Goal: Task Accomplishment & Management: Complete application form

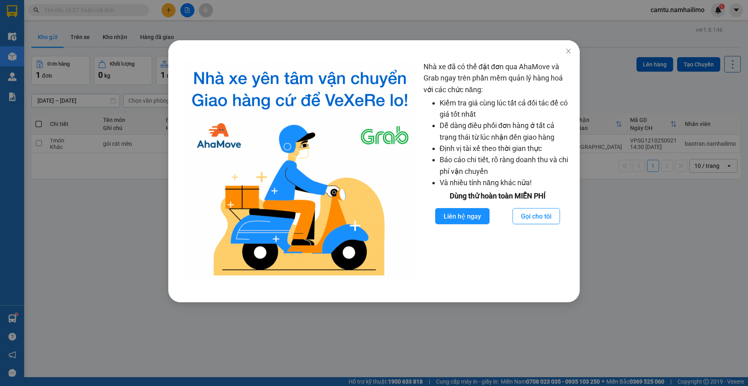
click at [665, 277] on div "Nhà xe đã có thể đặt đơn qua AhaMove và Grab ngay trên phần mềm quản lý hàng ho…" at bounding box center [374, 193] width 748 height 386
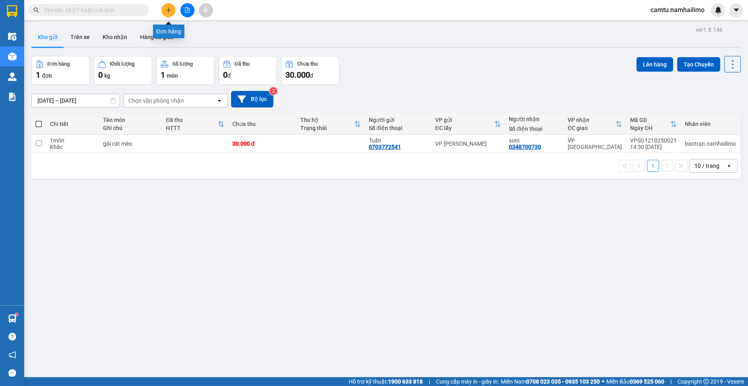
click at [167, 9] on icon "plus" at bounding box center [169, 10] width 6 height 6
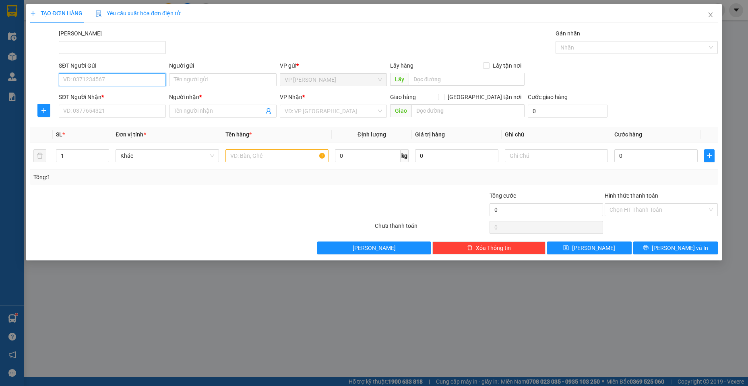
click at [87, 82] on input "SĐT Người Gửi" at bounding box center [112, 79] width 107 height 13
click at [148, 115] on input "SĐT Người Nhận *" at bounding box center [112, 111] width 107 height 13
click at [202, 110] on input "Người nhận *" at bounding box center [218, 111] width 89 height 9
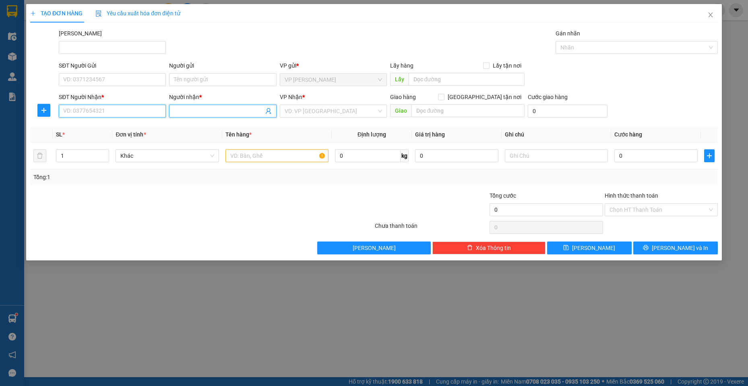
click at [149, 109] on input "SĐT Người Nhận *" at bounding box center [112, 111] width 107 height 13
click at [139, 124] on div "0982868934 - [PERSON_NAME]" at bounding box center [112, 127] width 97 height 9
type input "0982868934"
type input "[PERSON_NAME]"
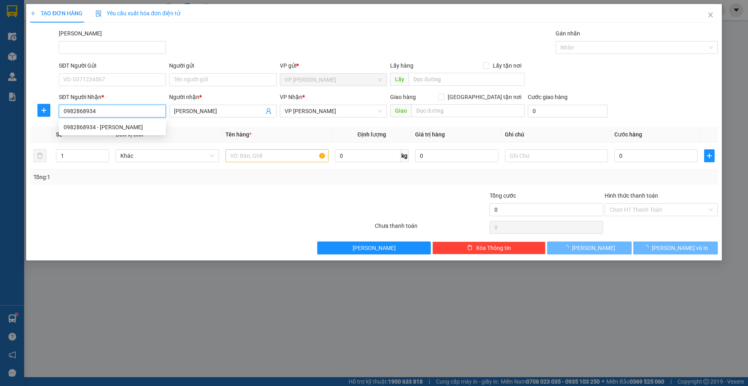
type input "60.000"
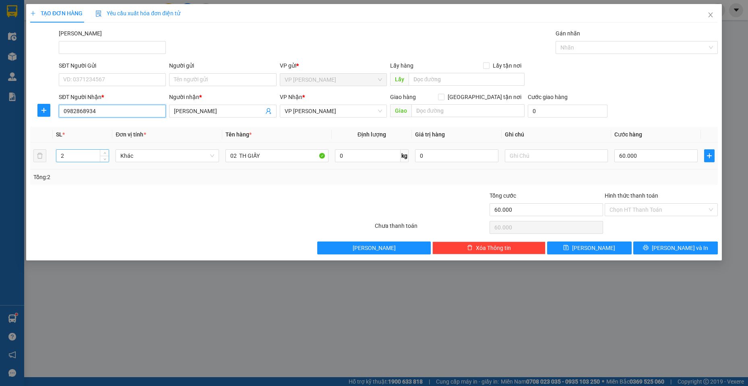
type input "0982868934"
click at [61, 155] on input "2" at bounding box center [82, 156] width 53 height 12
type input "1"
drag, startPoint x: 237, startPoint y: 155, endPoint x: 233, endPoint y: 153, distance: 4.3
click at [233, 153] on input "02 TH GIẤY" at bounding box center [276, 155] width 103 height 13
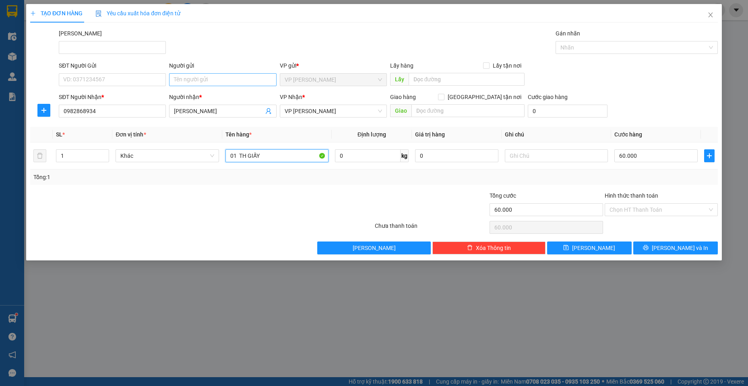
type input "01 TH GIẤY"
click at [193, 85] on input "Người gửi" at bounding box center [222, 79] width 107 height 13
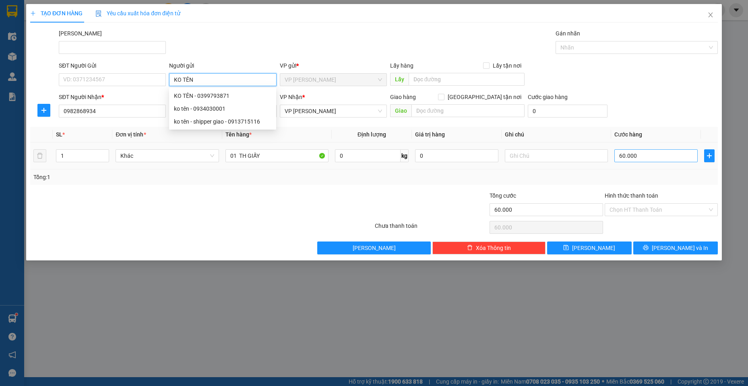
type input "KO TÊN"
click at [647, 162] on input "60.000" at bounding box center [655, 155] width 83 height 13
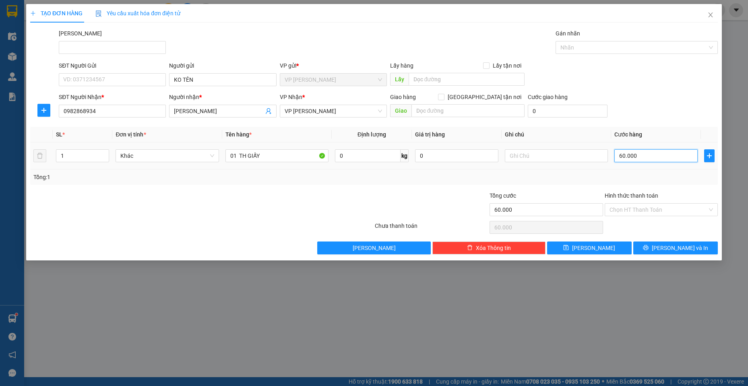
type input "3"
type input "30"
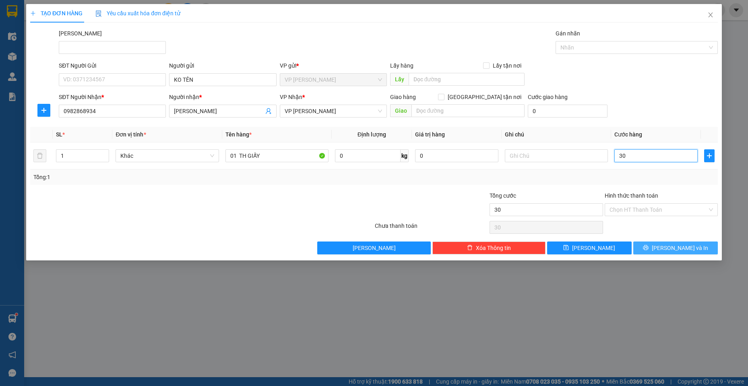
type input "30"
type input "30.000"
click at [647, 245] on button "[PERSON_NAME] và In" at bounding box center [675, 247] width 84 height 13
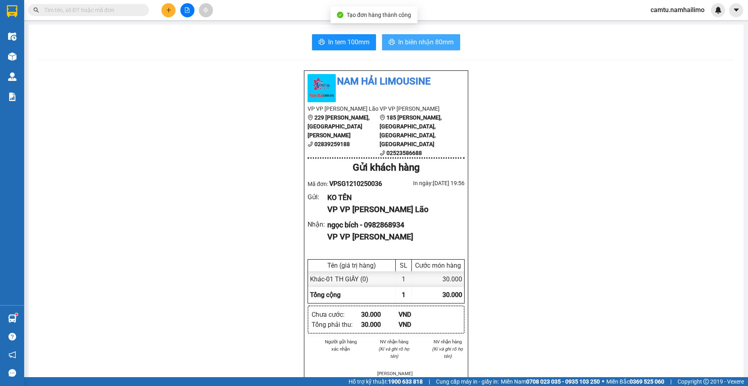
click at [420, 43] on span "In biên nhận 80mm" at bounding box center [426, 42] width 56 height 10
click at [416, 42] on span "In biên nhận 80mm" at bounding box center [426, 42] width 56 height 10
click at [385, 37] on button "In biên nhận 80mm" at bounding box center [421, 42] width 78 height 16
click at [575, 305] on div "Nam Hải Limousine VP VP [PERSON_NAME] Lão [STREET_ADDRESS][PERSON_NAME][PERSON_…" at bounding box center [385, 392] width 695 height 645
